Goal: Check status: Check status

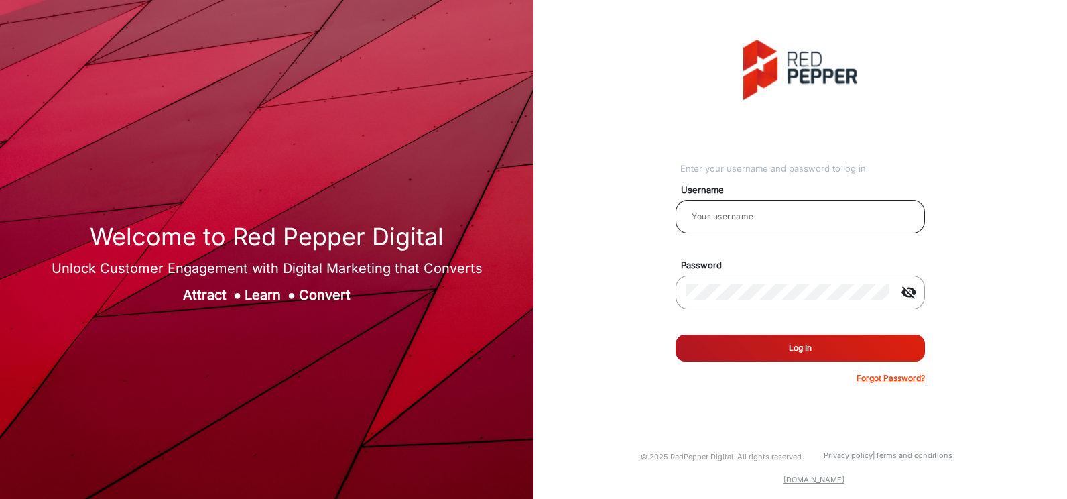
click at [789, 221] on input "email" at bounding box center [801, 217] width 228 height 16
type input "Autozone1"
click at [676, 335] on button "Log In" at bounding box center [800, 348] width 249 height 27
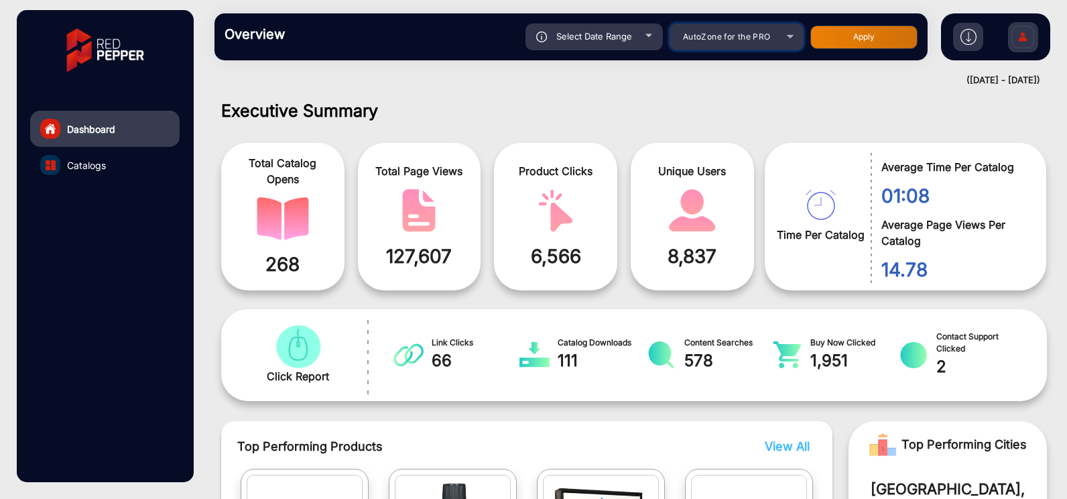
click at [793, 38] on div "AutoZone for the PRO" at bounding box center [737, 37] width 134 height 16
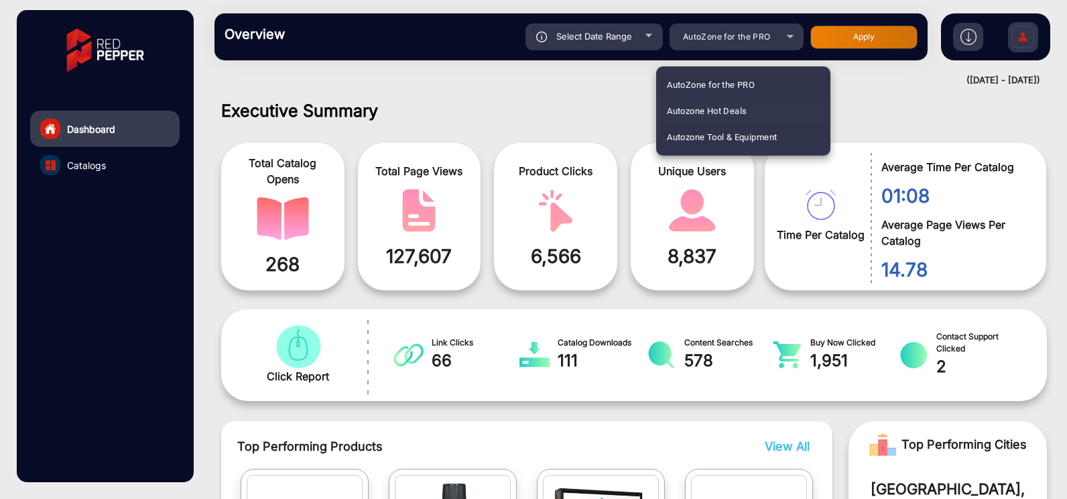
click at [746, 135] on span "Autozone Tool & Equipment" at bounding box center [722, 137] width 110 height 26
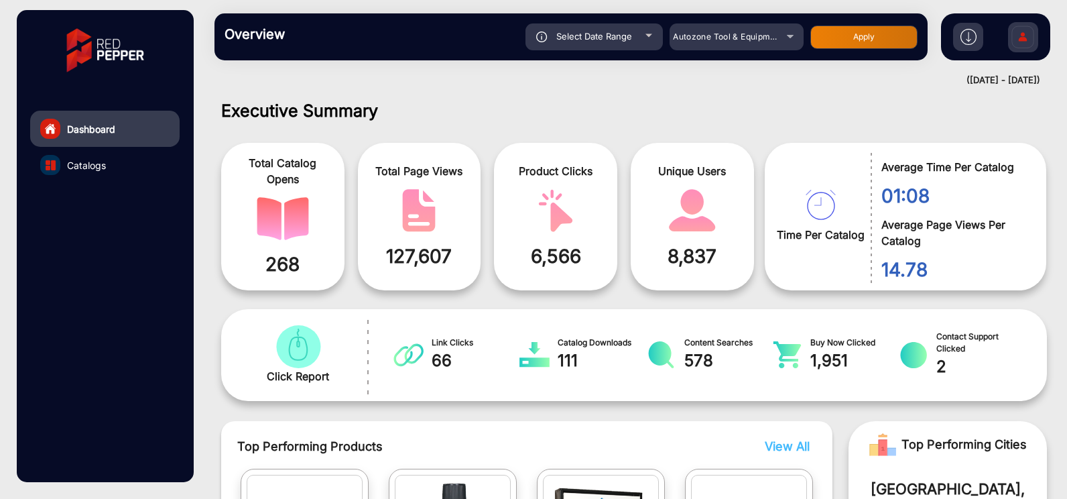
click at [866, 40] on button "Apply" at bounding box center [864, 36] width 107 height 23
type input "[DATE]"
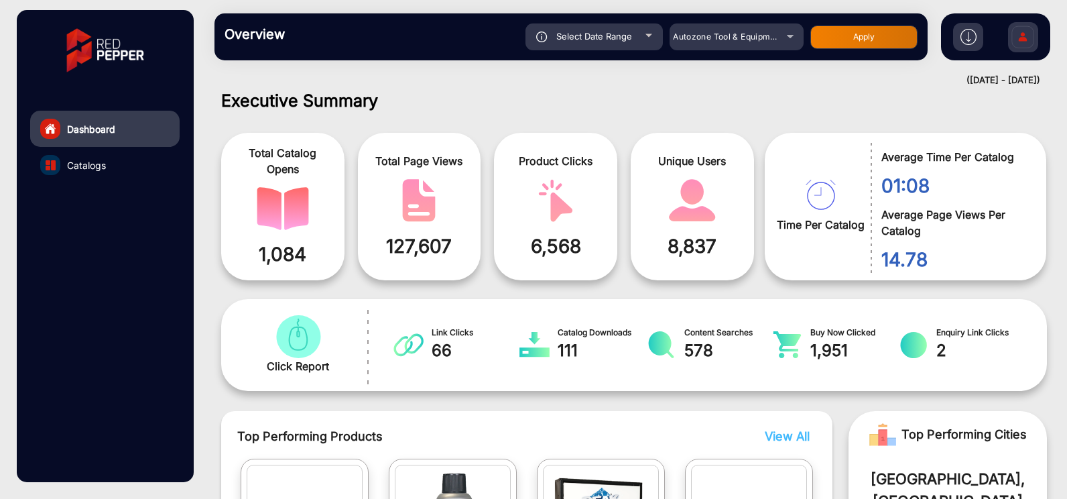
click at [654, 35] on div "Select Date Range" at bounding box center [594, 36] width 137 height 27
type input "[DATE]"
click at [104, 162] on span "Catalogs" at bounding box center [86, 165] width 39 height 14
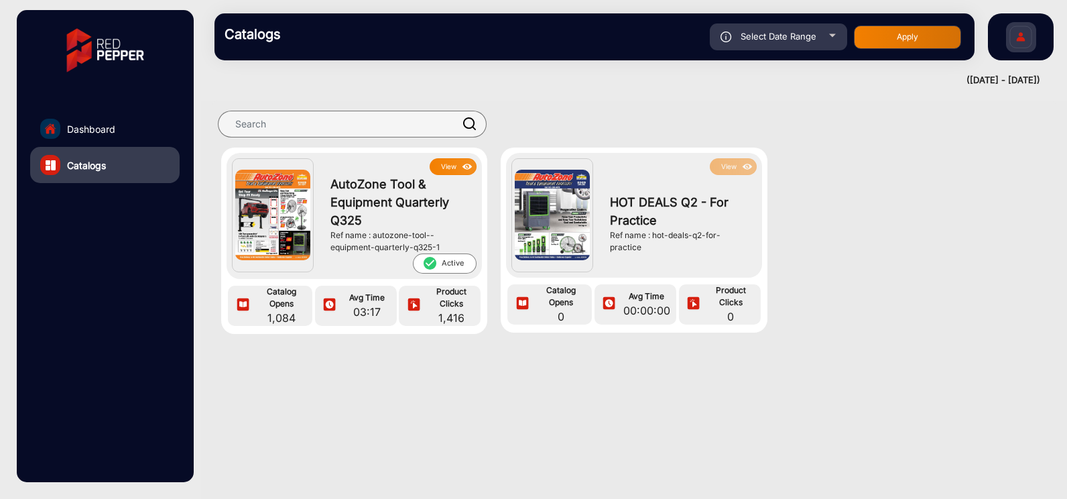
click at [439, 172] on button "View" at bounding box center [453, 166] width 47 height 17
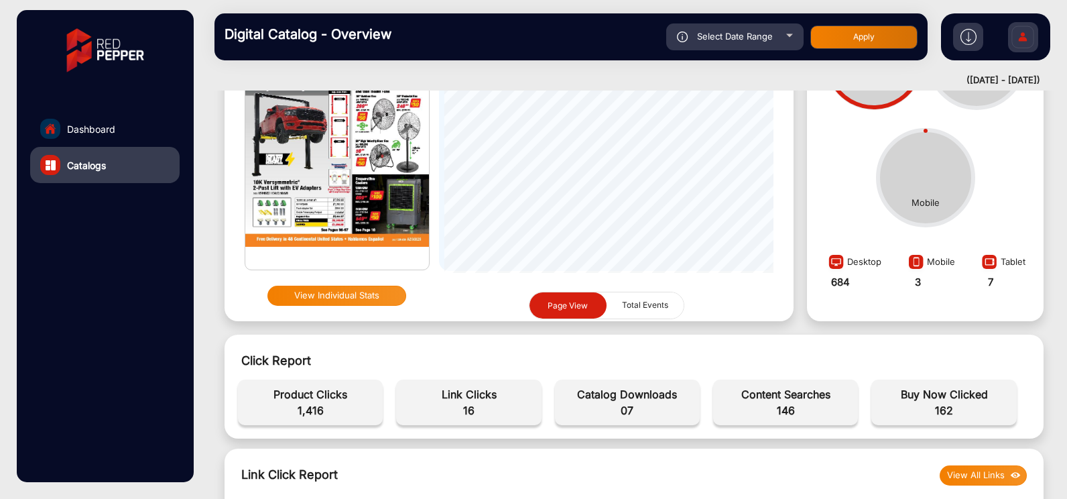
scroll to position [211, 0]
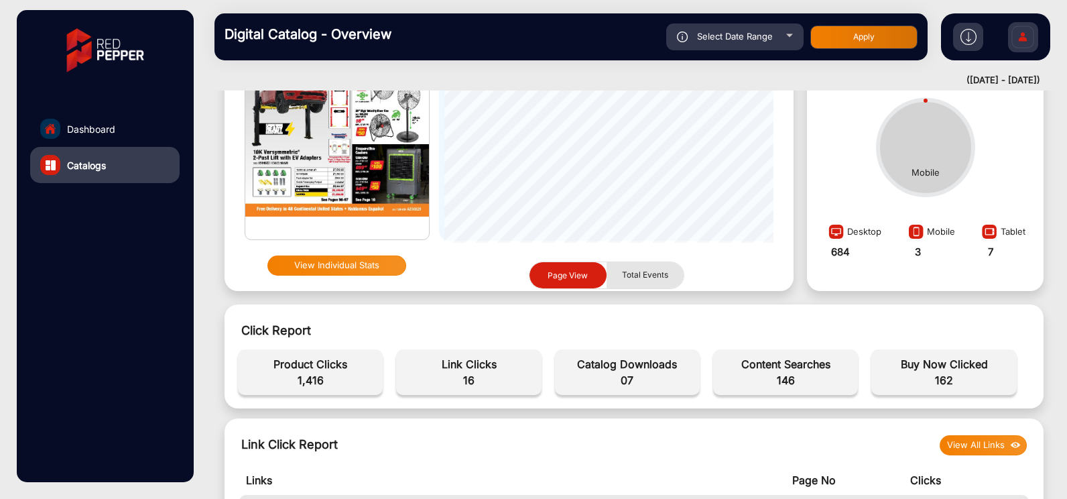
click at [650, 274] on span "Total Events" at bounding box center [645, 274] width 62 height 25
click at [571, 270] on span "Page View" at bounding box center [568, 275] width 40 height 10
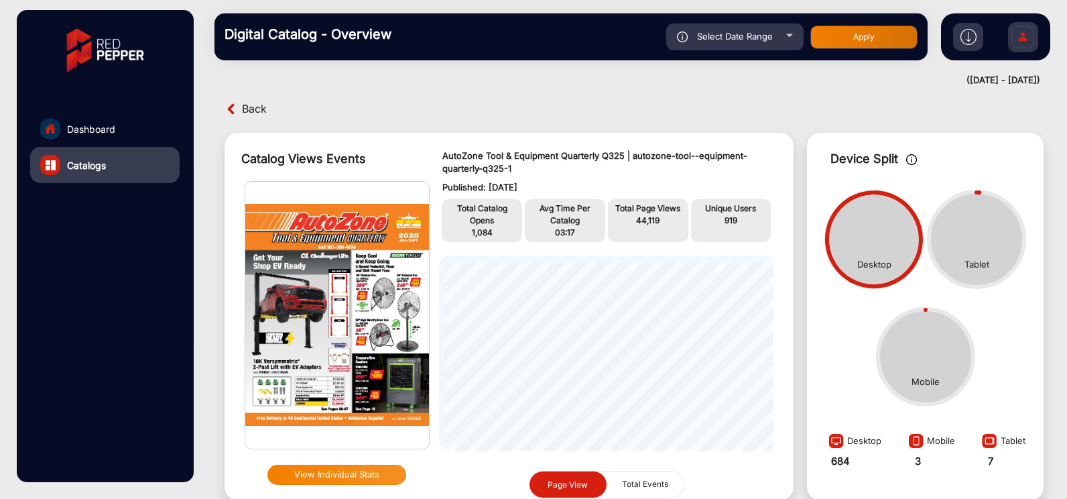
scroll to position [0, 0]
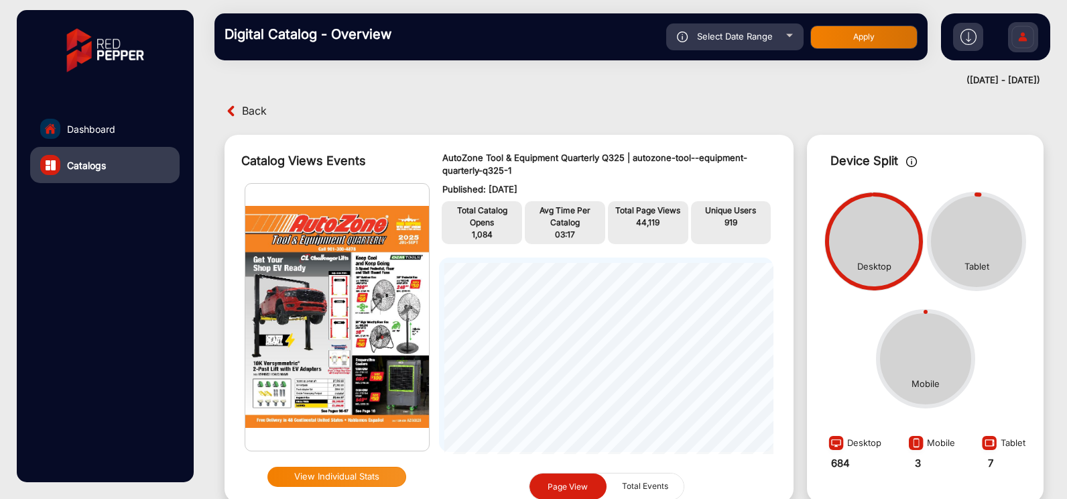
click at [796, 36] on div "Select Date Range" at bounding box center [734, 36] width 137 height 27
type input "[DATE]"
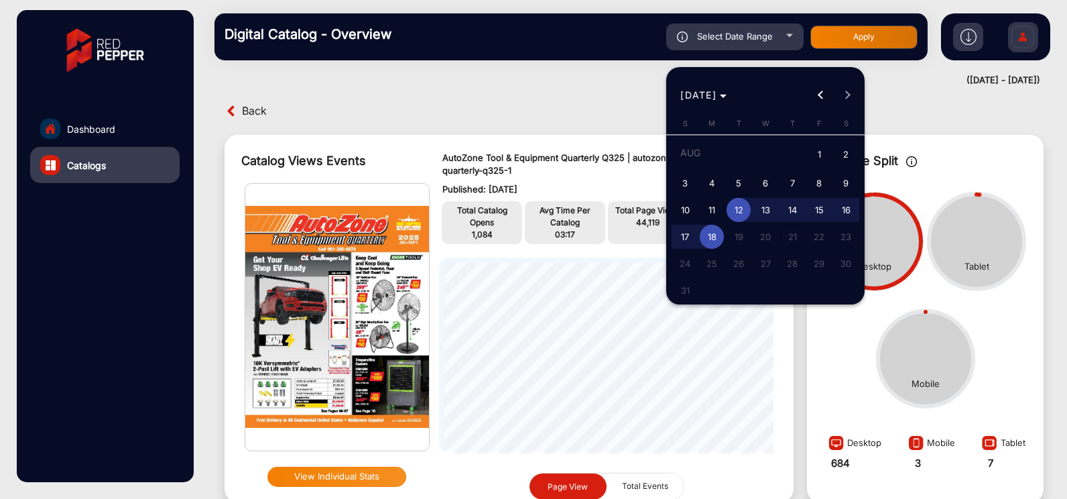
click at [816, 98] on span "Previous month" at bounding box center [821, 95] width 27 height 27
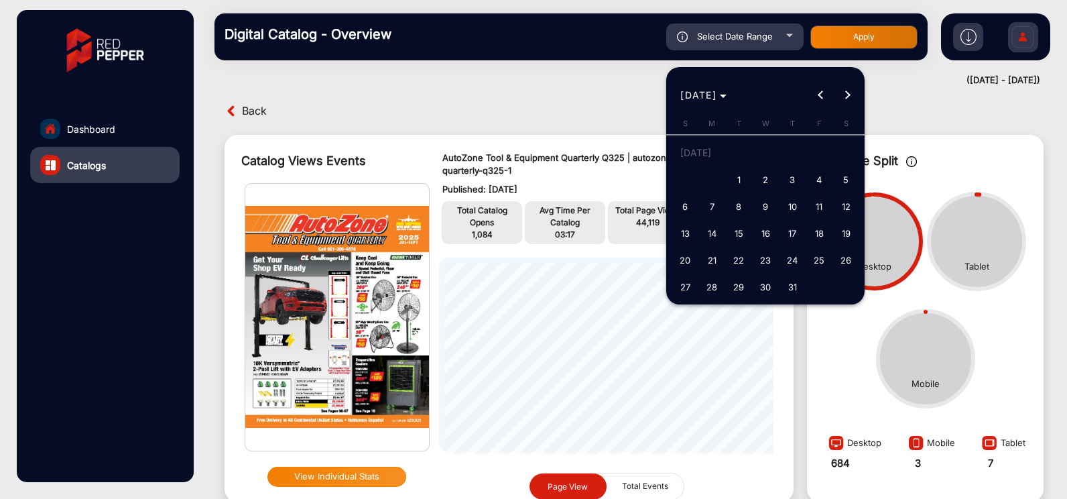
click at [744, 187] on span "1" at bounding box center [739, 180] width 24 height 24
type input "[DATE]"
click at [843, 93] on span "Next month" at bounding box center [848, 95] width 27 height 27
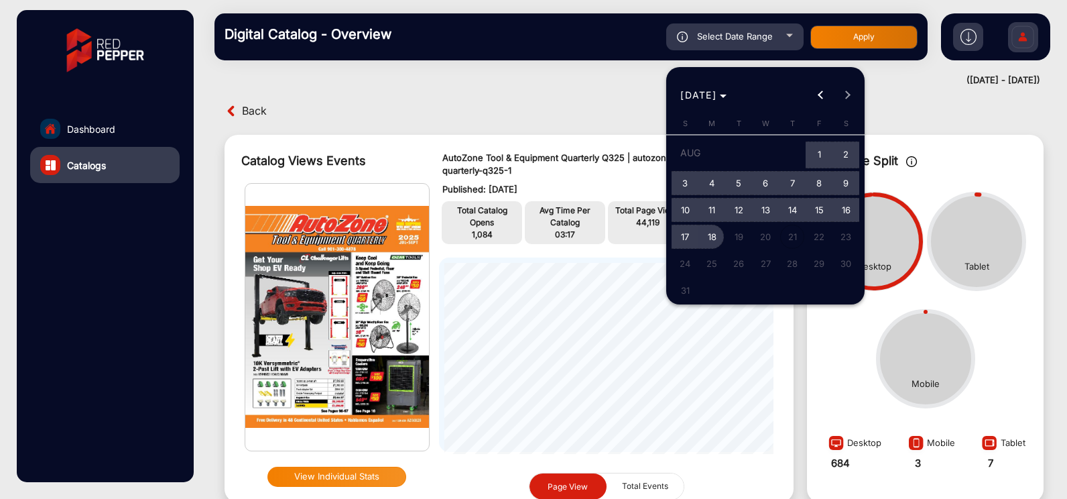
click at [715, 233] on span "18" at bounding box center [712, 237] width 24 height 24
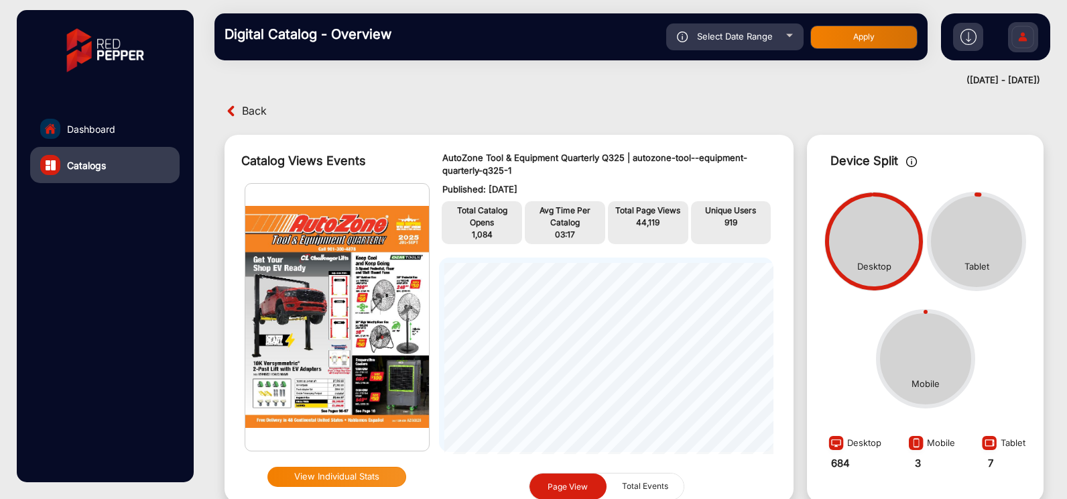
type input "[DATE]"
click at [883, 37] on button "Apply" at bounding box center [864, 36] width 107 height 23
type input "[DATE]"
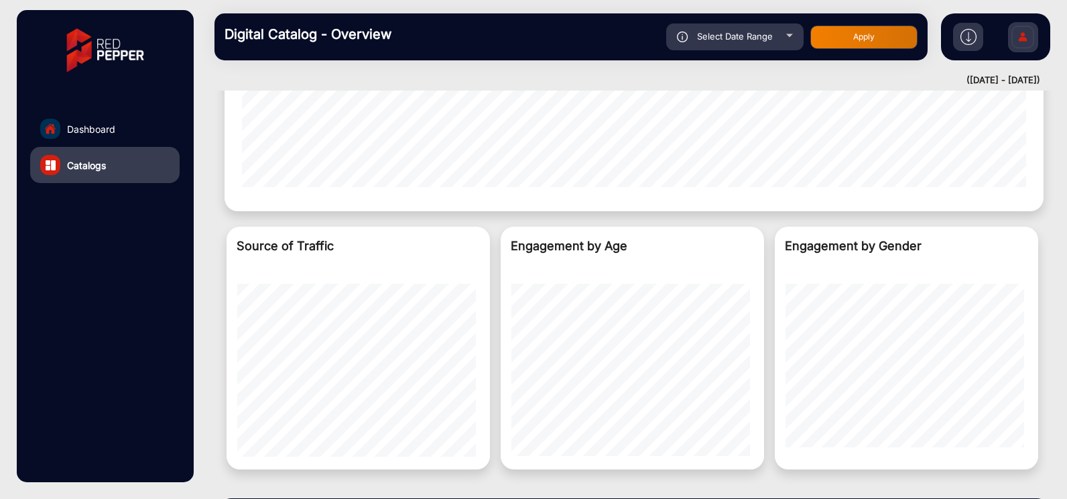
scroll to position [1471, 0]
